Goal: Task Accomplishment & Management: Manage account settings

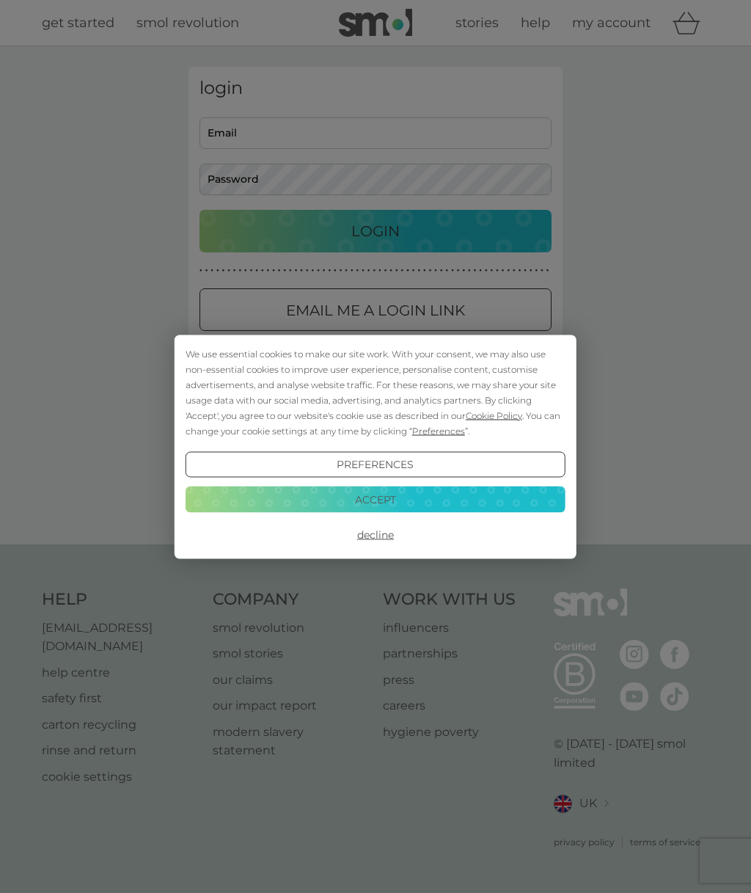
click at [392, 530] on button "Decline" at bounding box center [376, 534] width 380 height 26
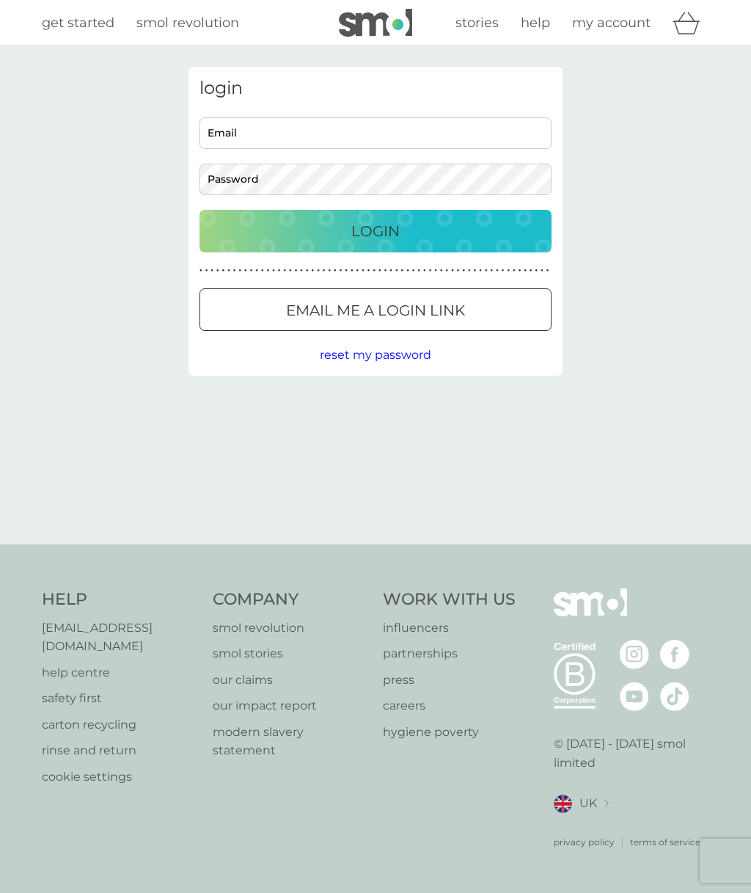
click at [260, 128] on input "Email" at bounding box center [375, 133] width 352 height 32
type input "[EMAIL_ADDRESS][DOMAIN_NAME]"
click at [461, 235] on div "Login" at bounding box center [375, 230] width 323 height 23
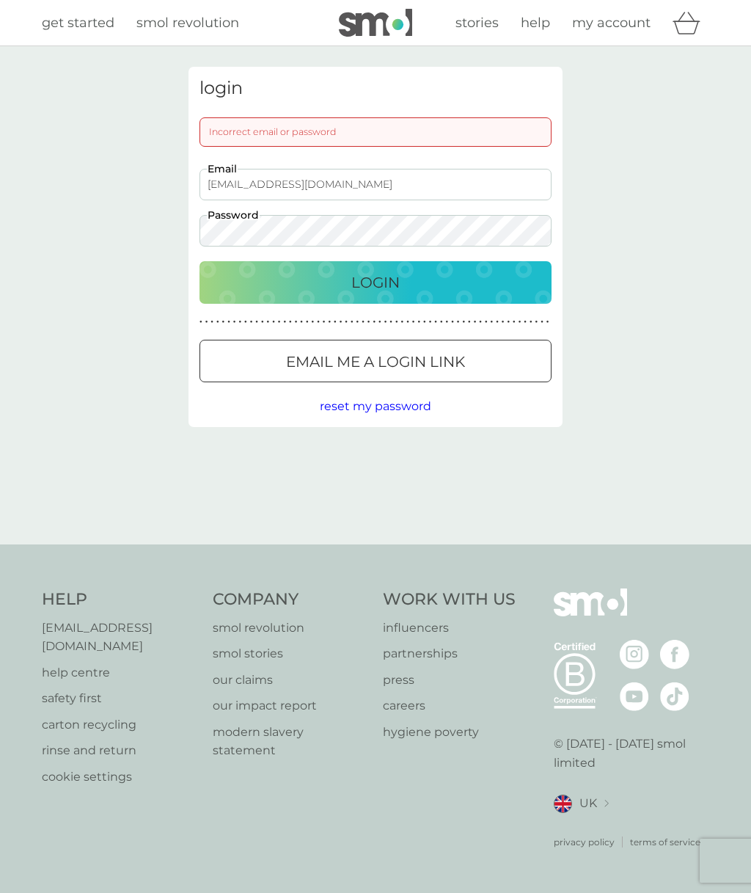
click at [499, 357] on div "Email me a login link" at bounding box center [375, 361] width 351 height 23
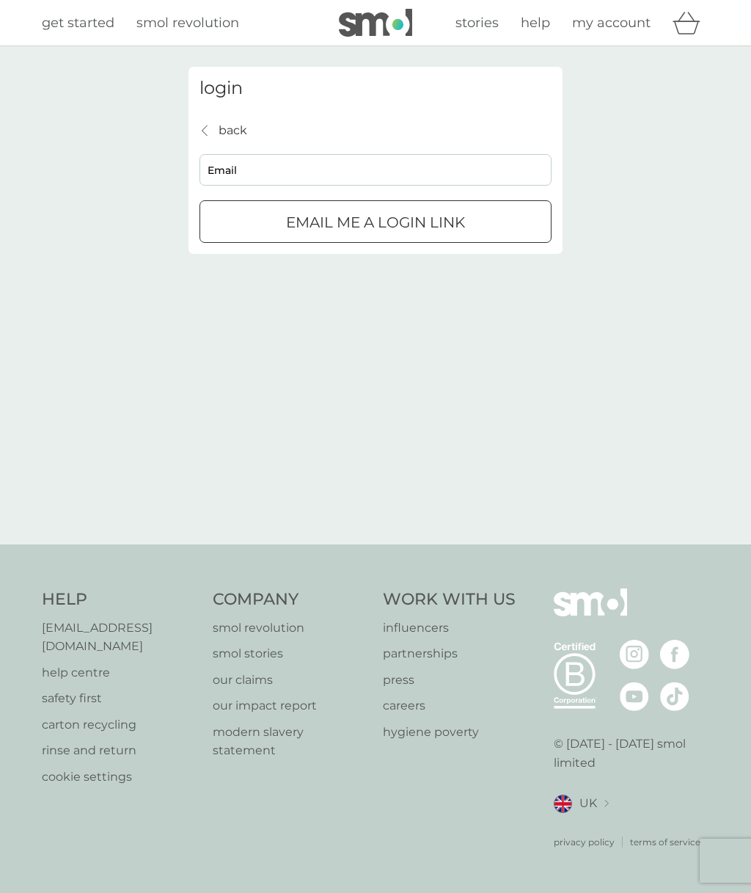
click at [296, 164] on input "Email" at bounding box center [375, 170] width 352 height 32
click at [285, 160] on input "Email" at bounding box center [375, 170] width 352 height 32
type input "[EMAIL_ADDRESS][DOMAIN_NAME]"
click at [455, 224] on p "Email me a login link" at bounding box center [375, 221] width 179 height 23
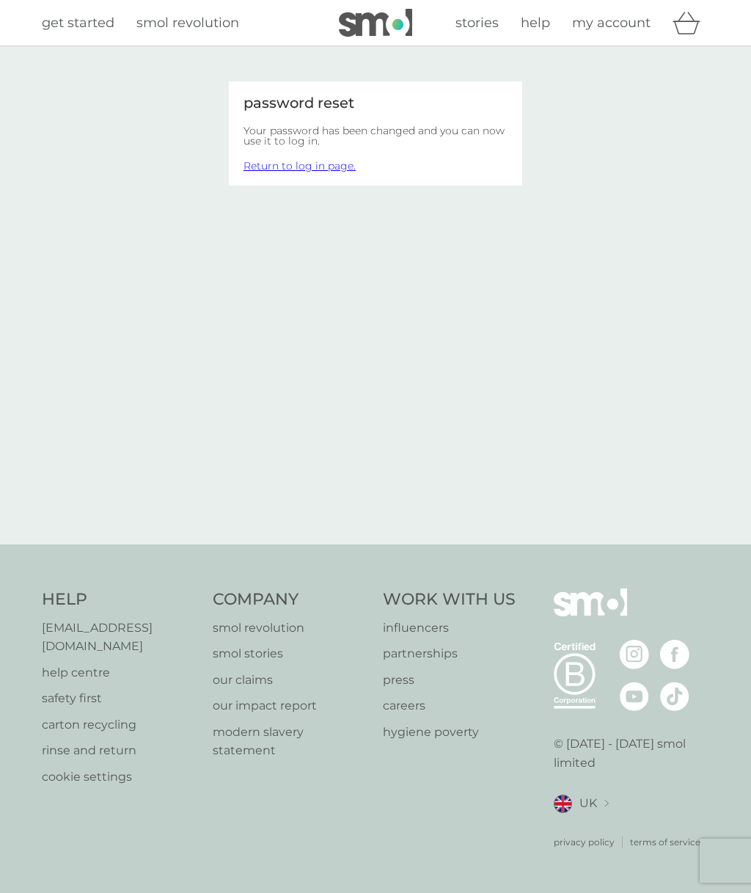
click at [337, 164] on link "Return to log in page." at bounding box center [299, 165] width 112 height 13
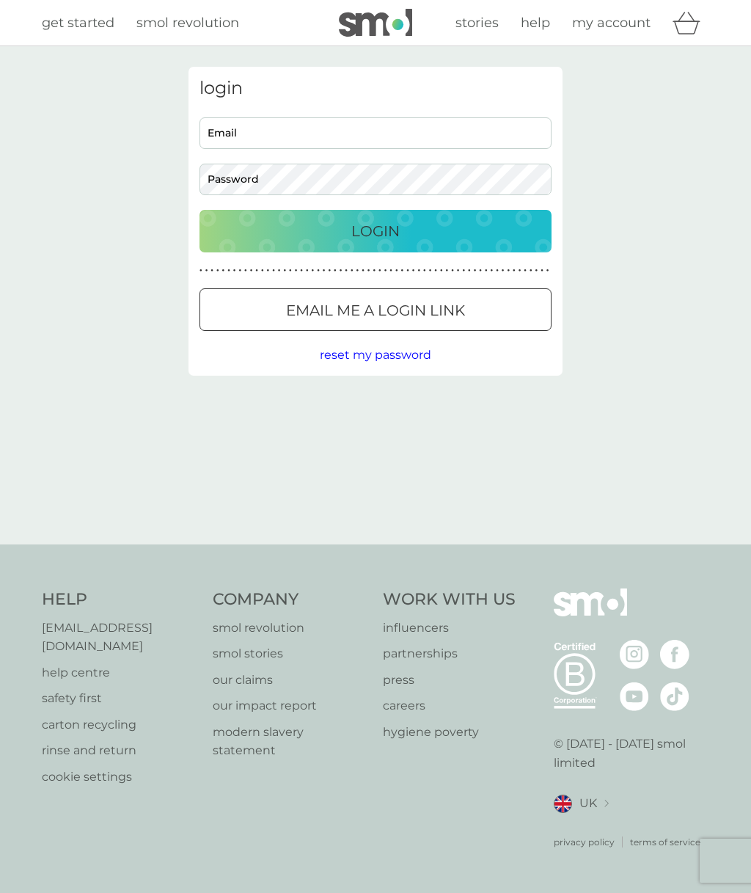
click at [289, 133] on input "Email" at bounding box center [375, 133] width 352 height 32
click at [485, 231] on div "Login" at bounding box center [375, 230] width 323 height 23
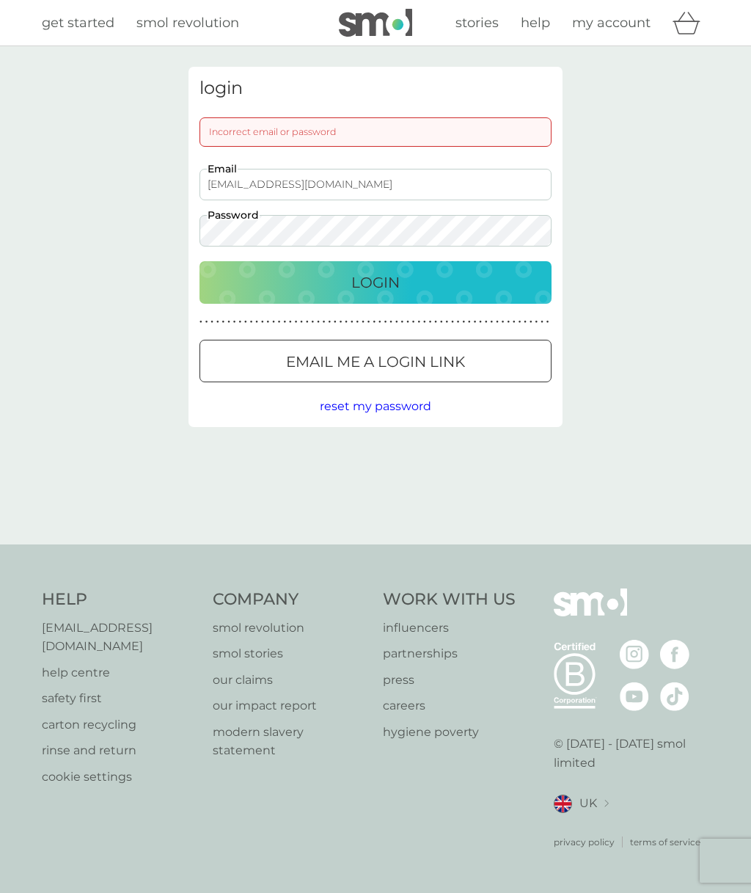
click at [366, 182] on input "[EMAIL_ADDRESS][DOMAIN_NAME]" at bounding box center [375, 185] width 352 height 32
type input "m"
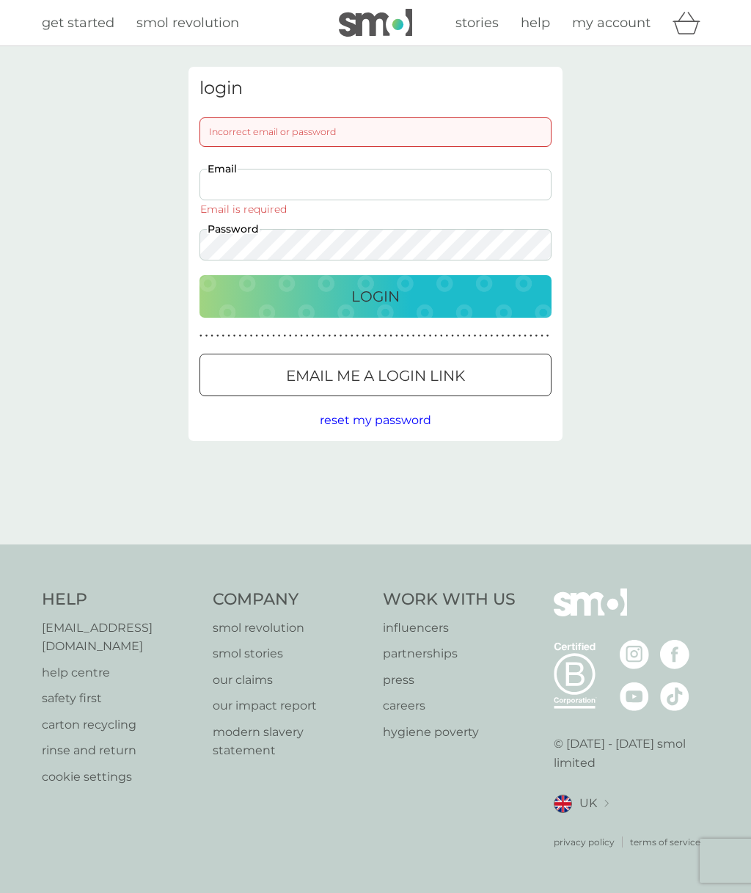
click at [270, 196] on input "Email" at bounding box center [375, 185] width 352 height 32
type input "[EMAIL_ADDRESS][DOMAIN_NAME]"
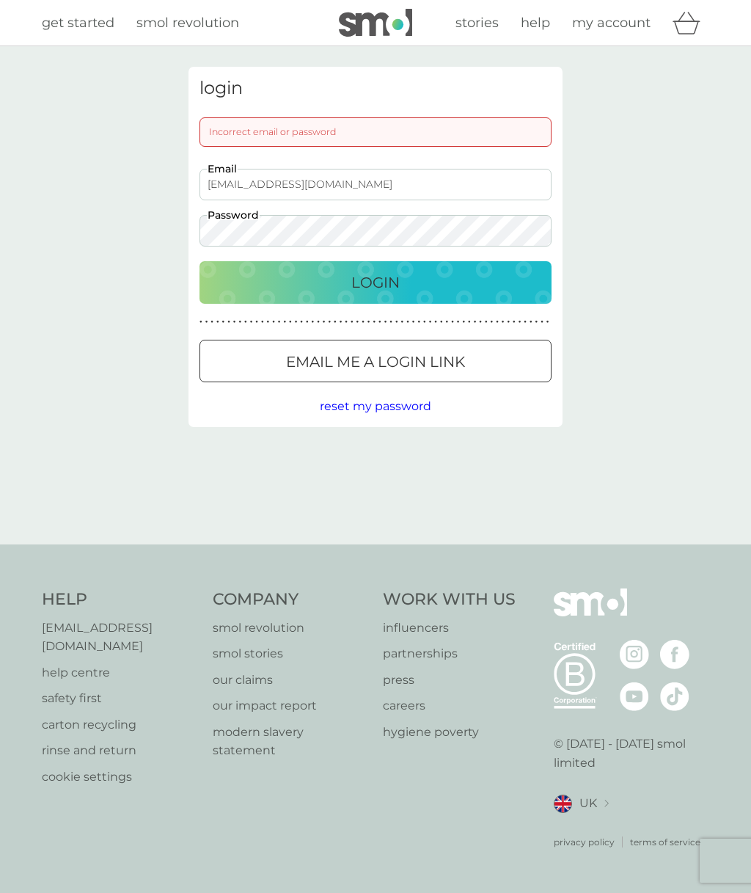
click at [388, 286] on p "Login" at bounding box center [375, 282] width 48 height 23
click at [414, 358] on p "Email me a login link" at bounding box center [375, 361] width 179 height 23
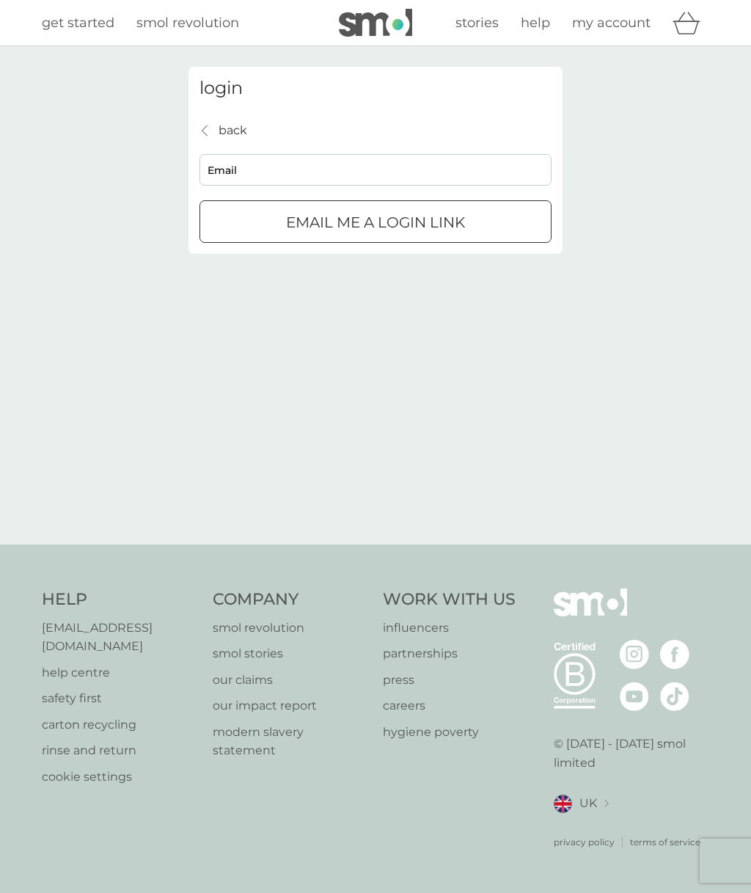
click at [296, 175] on input "Email" at bounding box center [375, 170] width 352 height 32
click at [255, 173] on input "Email" at bounding box center [375, 170] width 352 height 32
click at [443, 224] on p "Email me a login link" at bounding box center [375, 221] width 179 height 23
type input "m"
type input "[EMAIL_ADDRESS][DOMAIN_NAME]"
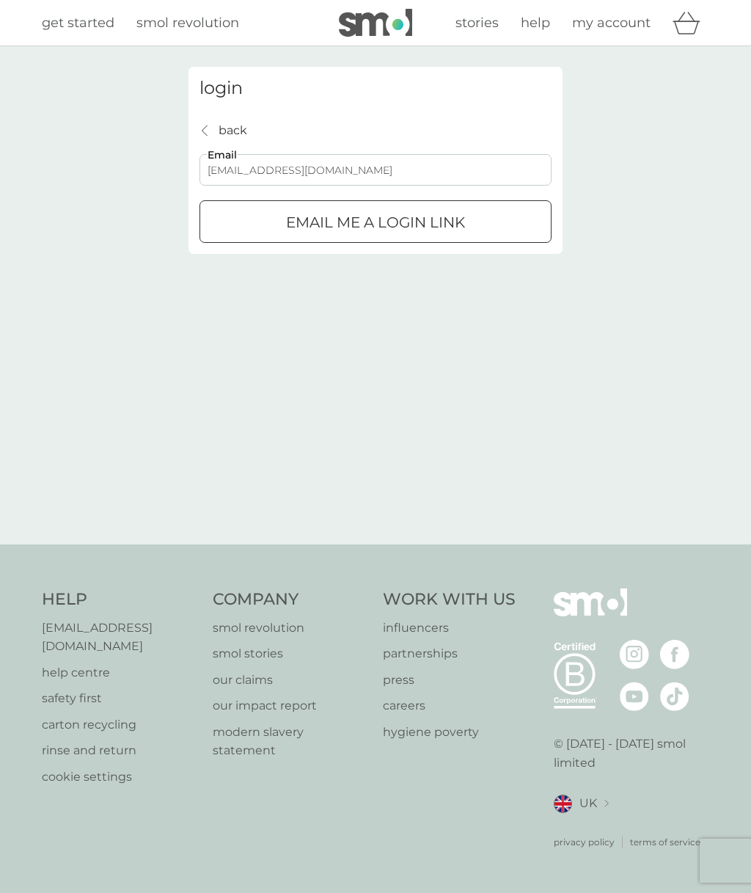
click at [453, 220] on p "Email me a login link" at bounding box center [375, 221] width 179 height 23
